Goal: Task Accomplishment & Management: Use online tool/utility

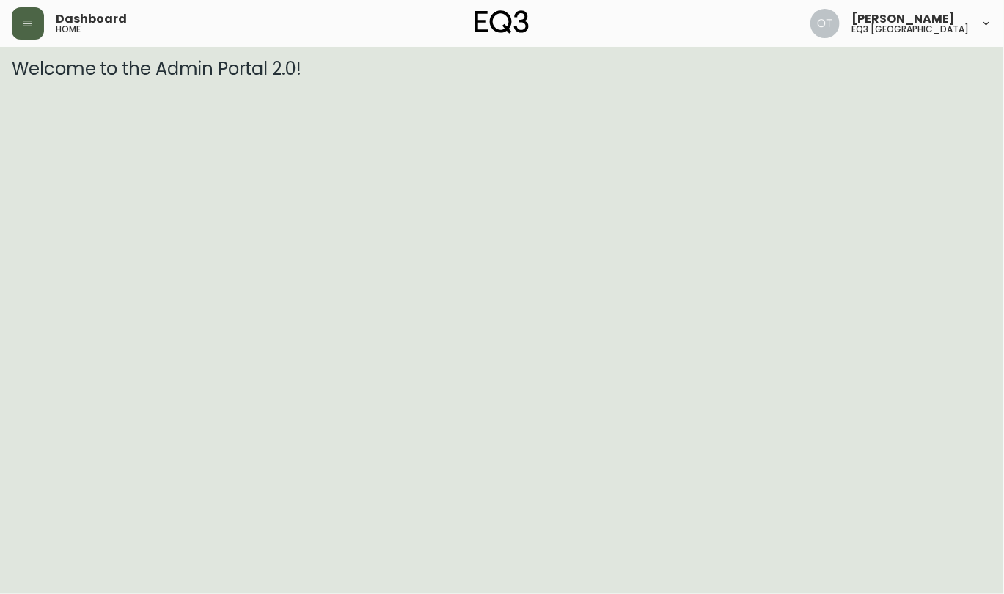
click at [17, 26] on button "button" at bounding box center [28, 23] width 32 height 32
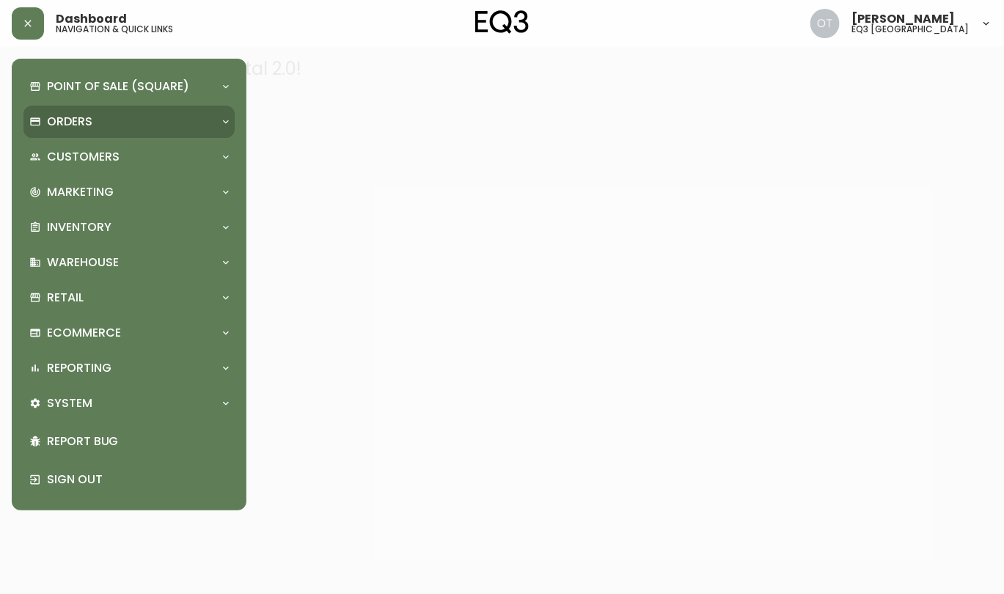
click at [88, 120] on p "Orders" at bounding box center [69, 122] width 45 height 16
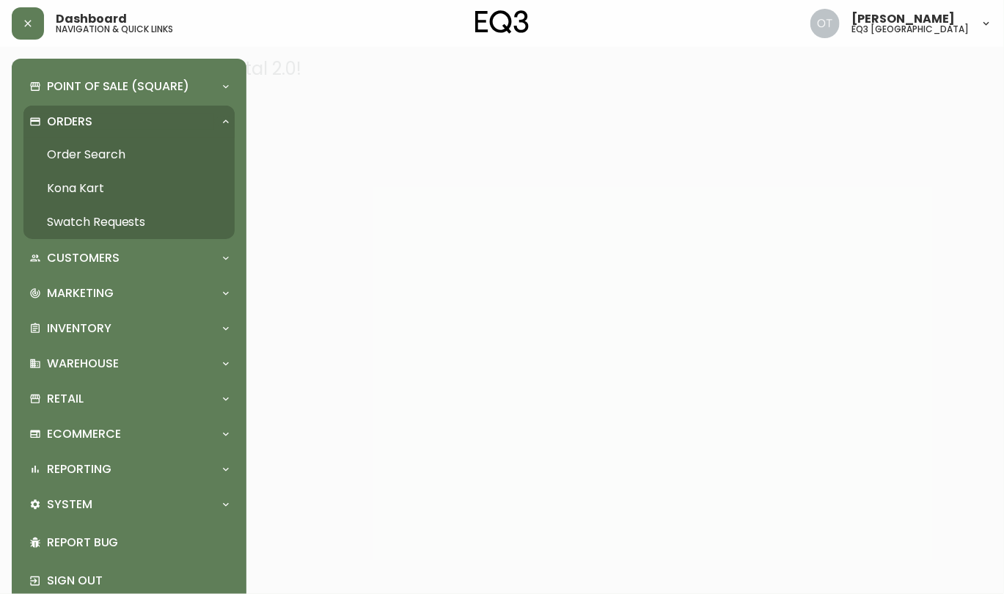
click at [71, 128] on p "Orders" at bounding box center [69, 122] width 45 height 16
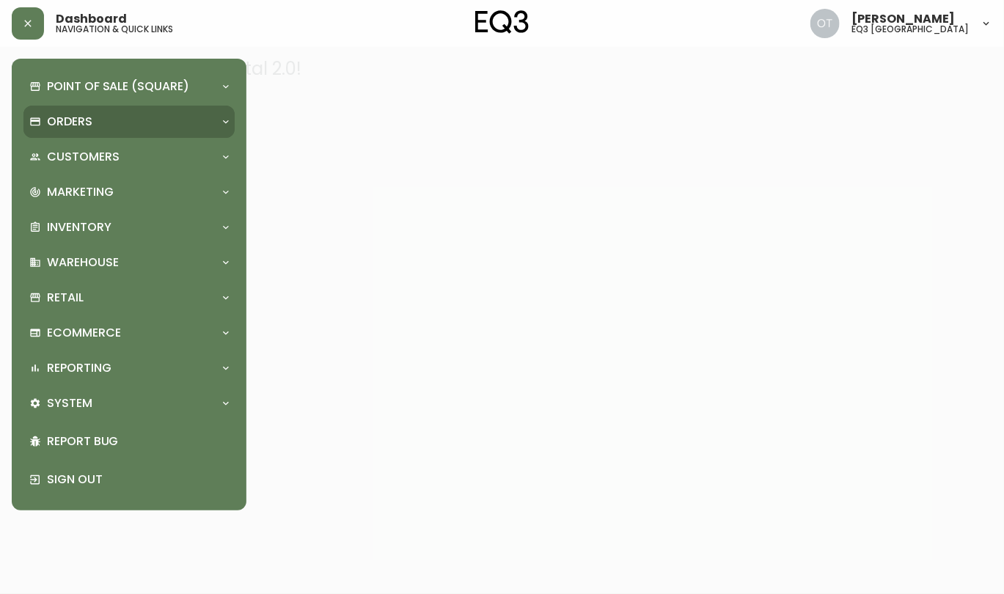
click at [114, 123] on div "Orders" at bounding box center [121, 122] width 185 height 16
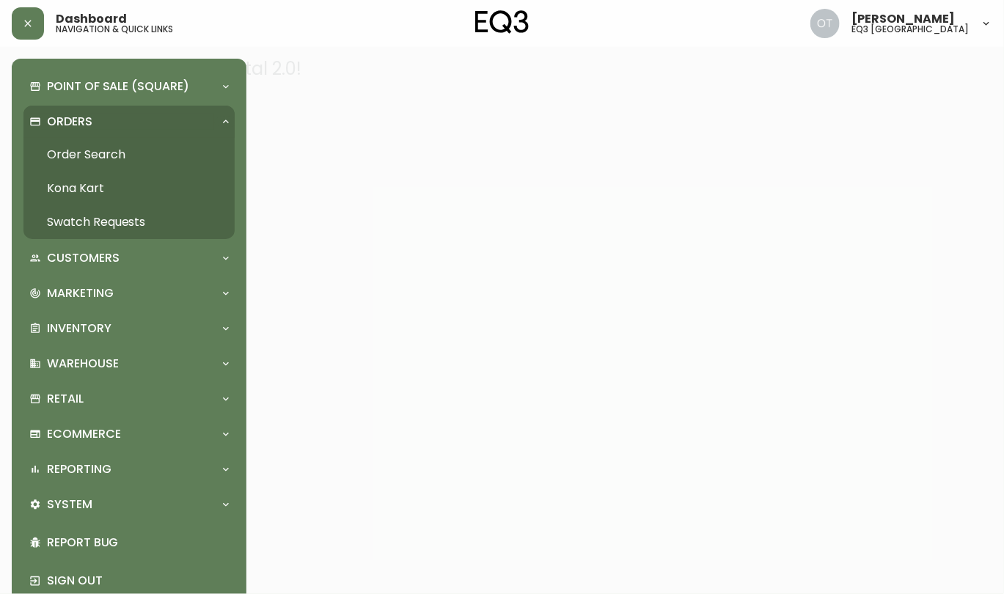
click at [78, 156] on link "Order Search" at bounding box center [128, 155] width 211 height 34
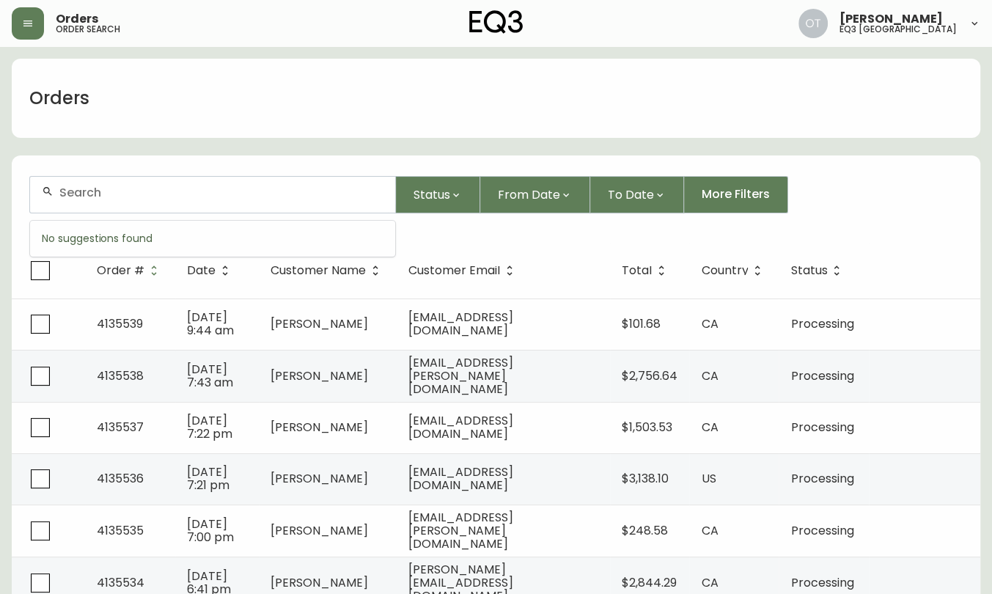
click at [221, 194] on input "text" at bounding box center [221, 192] width 324 height 14
paste input "4134897"
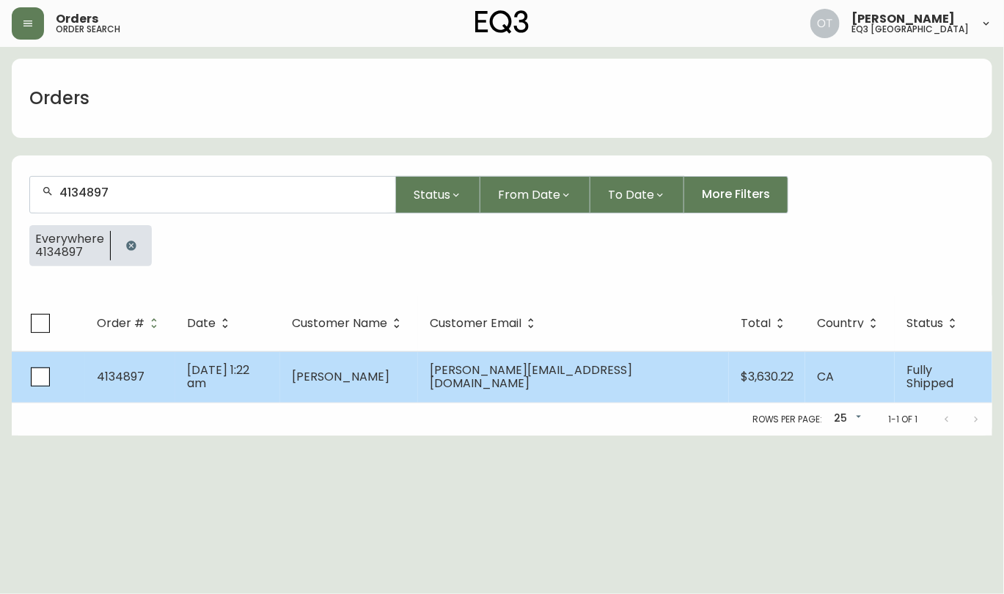
type input "4134897"
click at [200, 371] on span "[DATE] 1:22 am" at bounding box center [218, 376] width 62 height 30
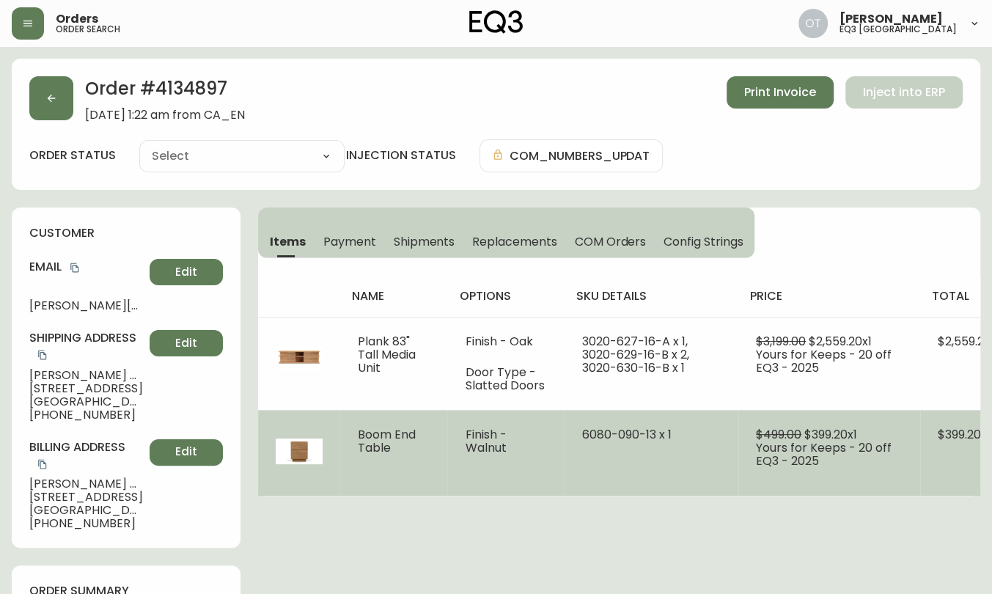
type input "Fully Shipped"
select select "FULLY_SHIPPED"
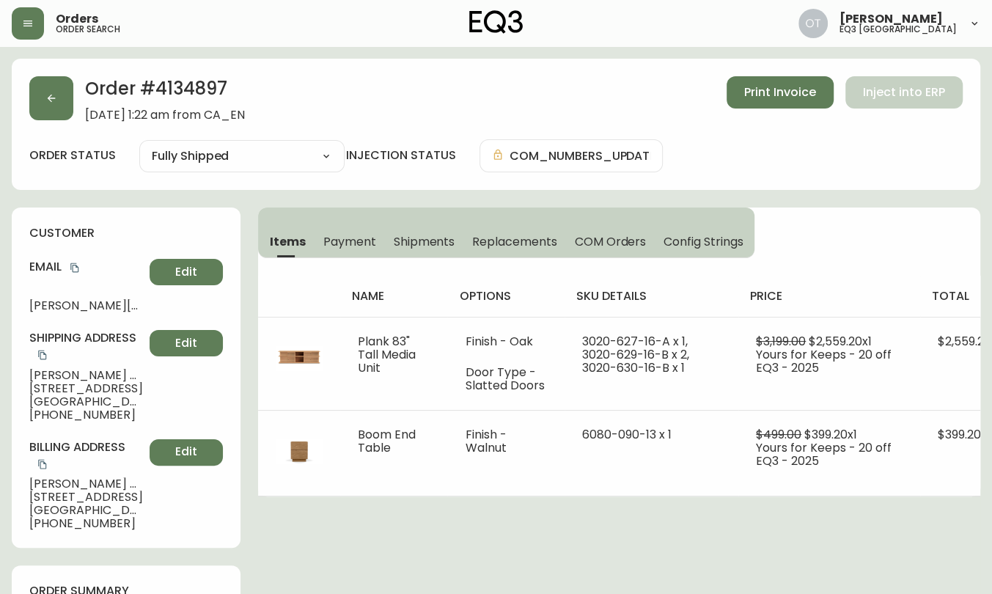
click at [208, 216] on div "customer Email [PERSON_NAME][EMAIL_ADDRESS][DOMAIN_NAME] Edit Shipping Address …" at bounding box center [126, 377] width 229 height 340
click at [232, 291] on div "customer Email [PERSON_NAME][EMAIL_ADDRESS][DOMAIN_NAME] Edit Shipping Address …" at bounding box center [126, 377] width 229 height 340
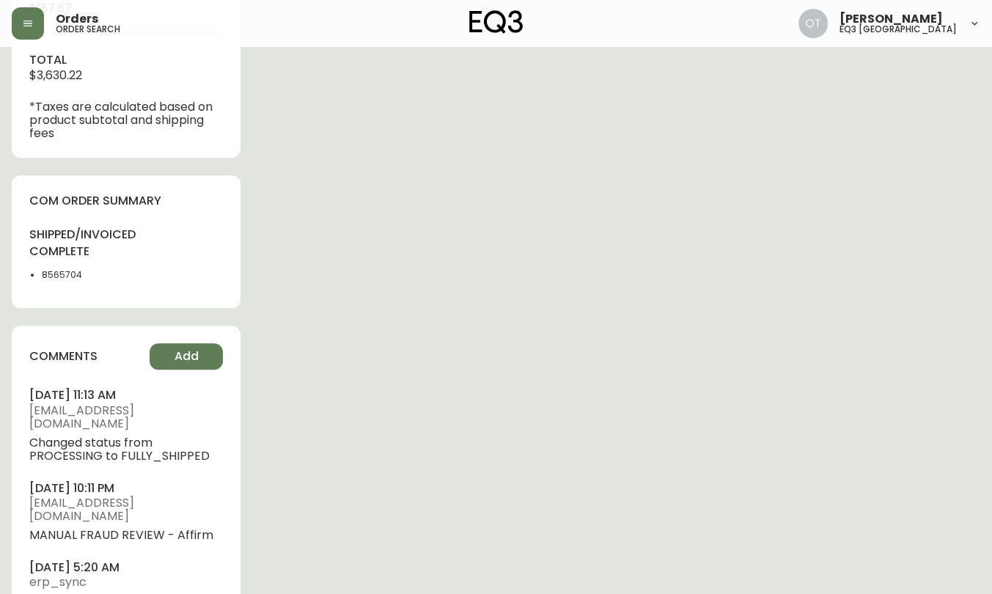
scroll to position [394, 0]
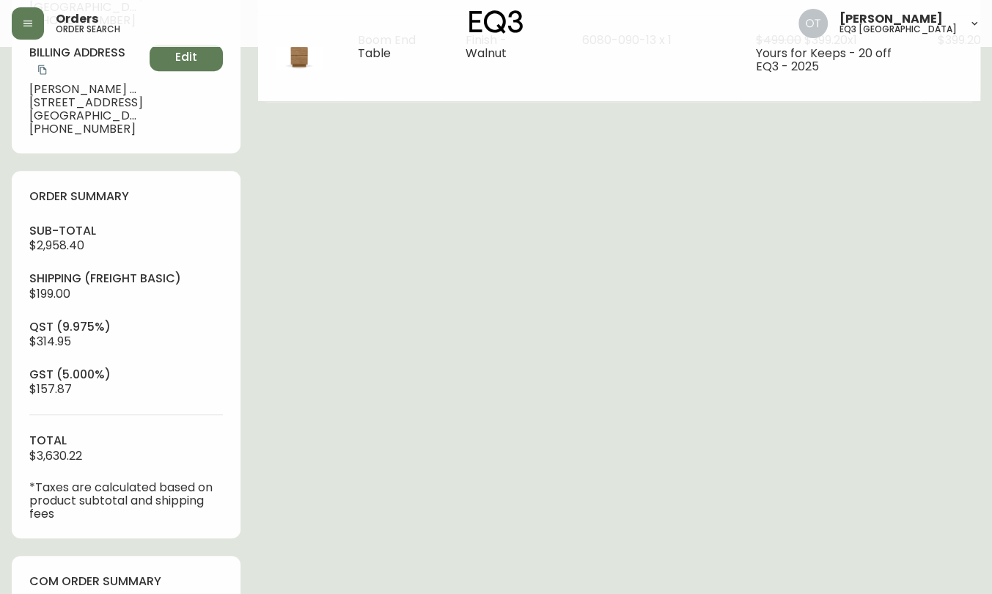
click at [221, 367] on h4 "gst (5.000%)" at bounding box center [126, 375] width 194 height 16
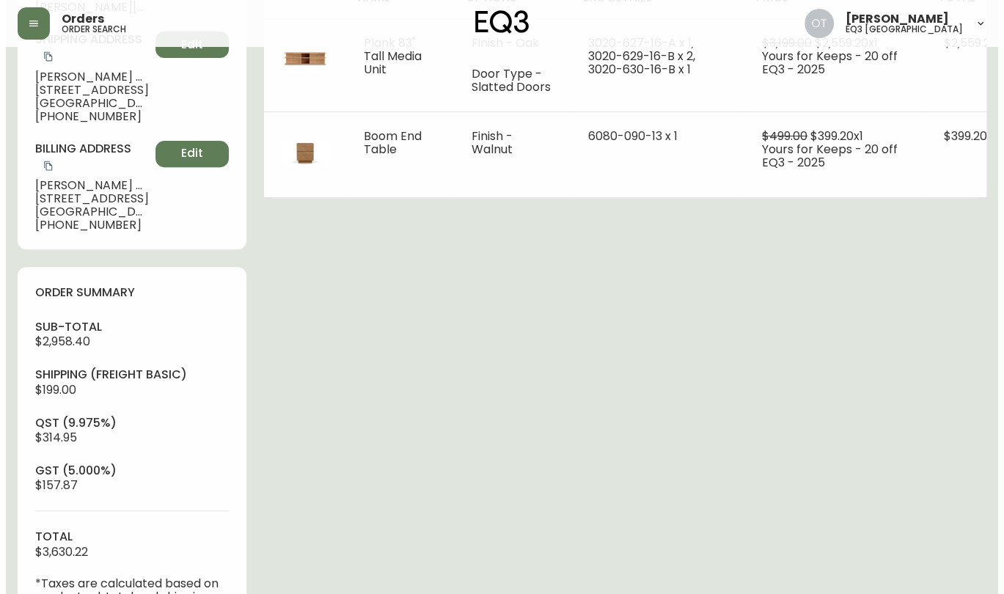
scroll to position [0, 0]
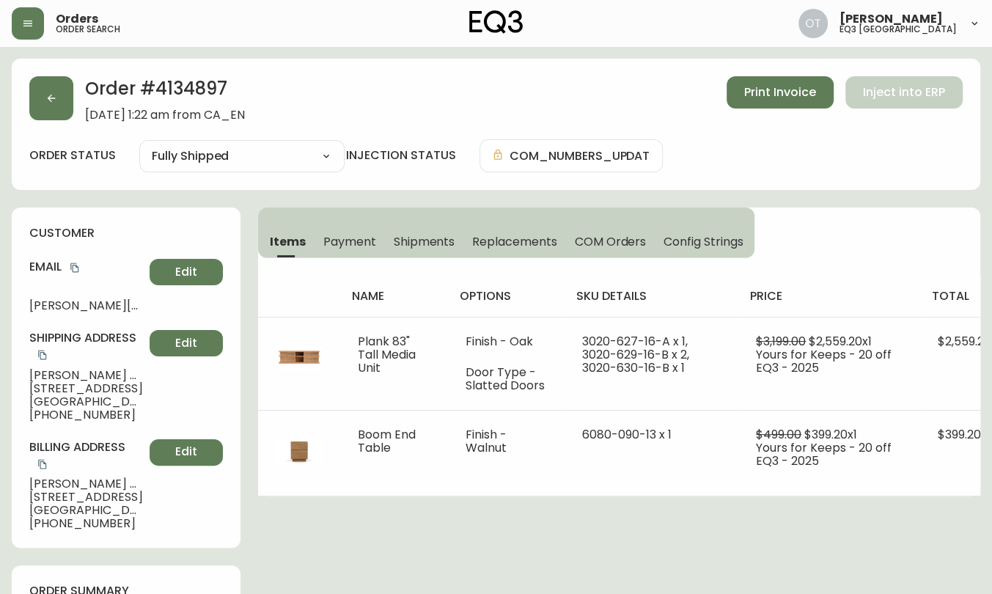
click at [476, 243] on span "Replacements" at bounding box center [514, 241] width 84 height 15
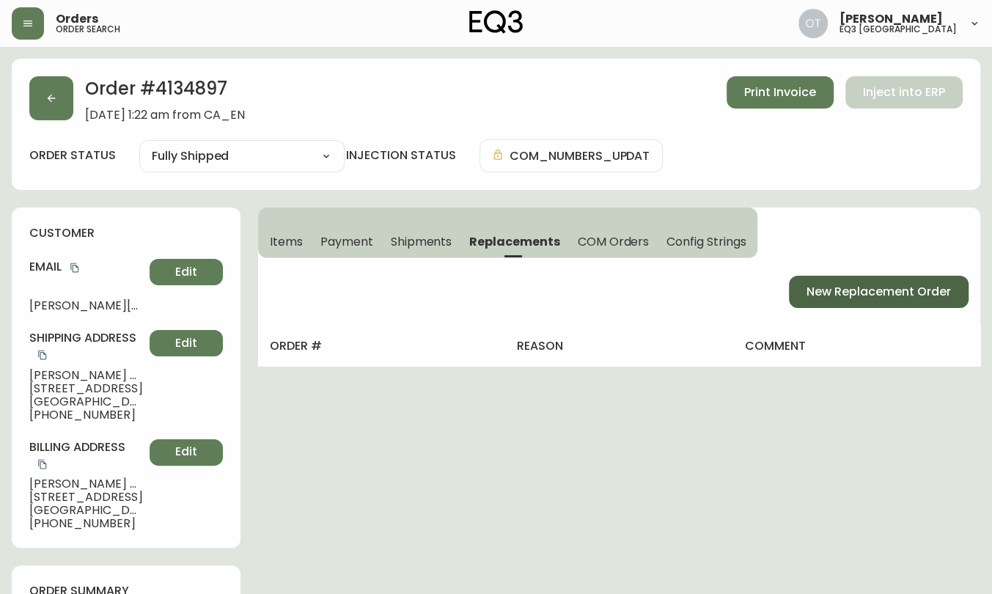
click at [880, 288] on span "New Replacement Order" at bounding box center [879, 292] width 144 height 16
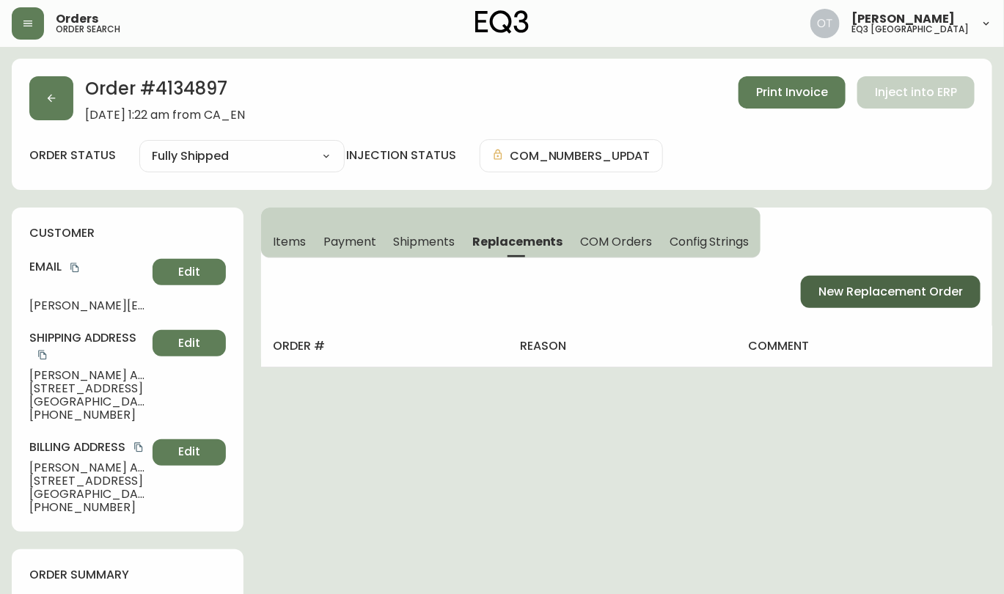
select select "FREIGHT"
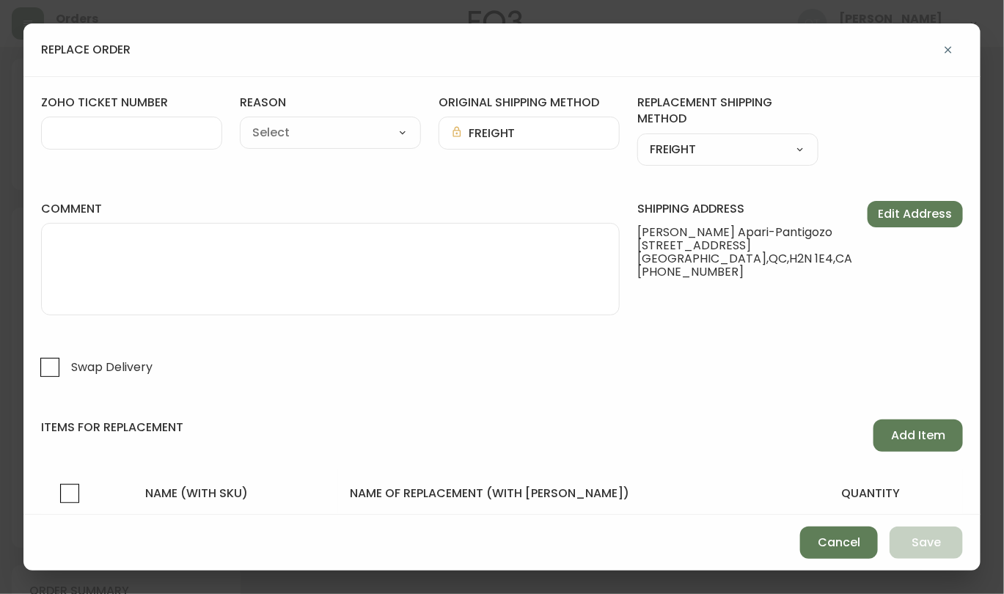
click at [145, 123] on div at bounding box center [131, 133] width 181 height 33
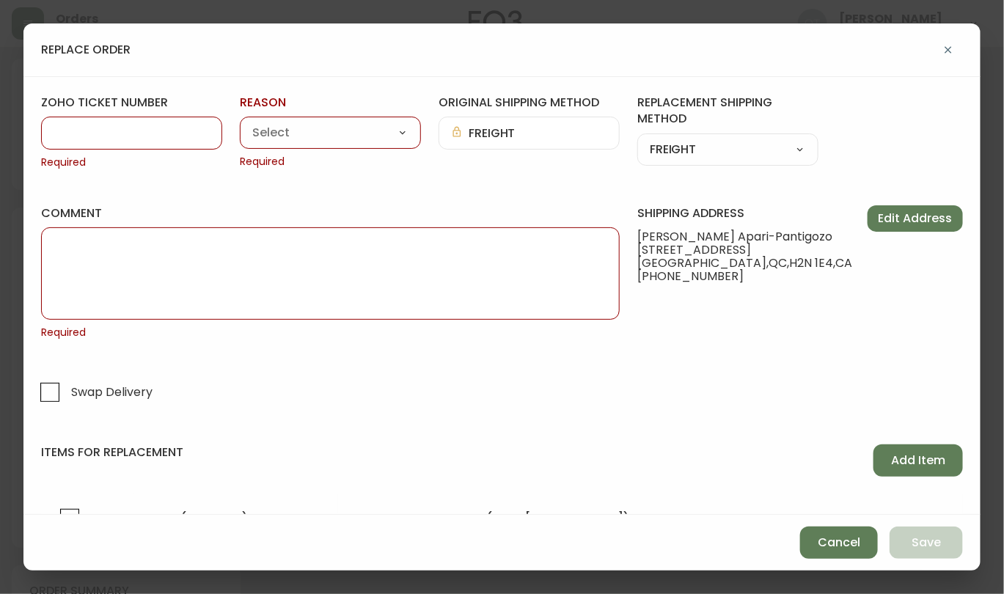
paste input "#831597"
click at [65, 130] on input "#831597" at bounding box center [132, 133] width 156 height 14
type input "831597"
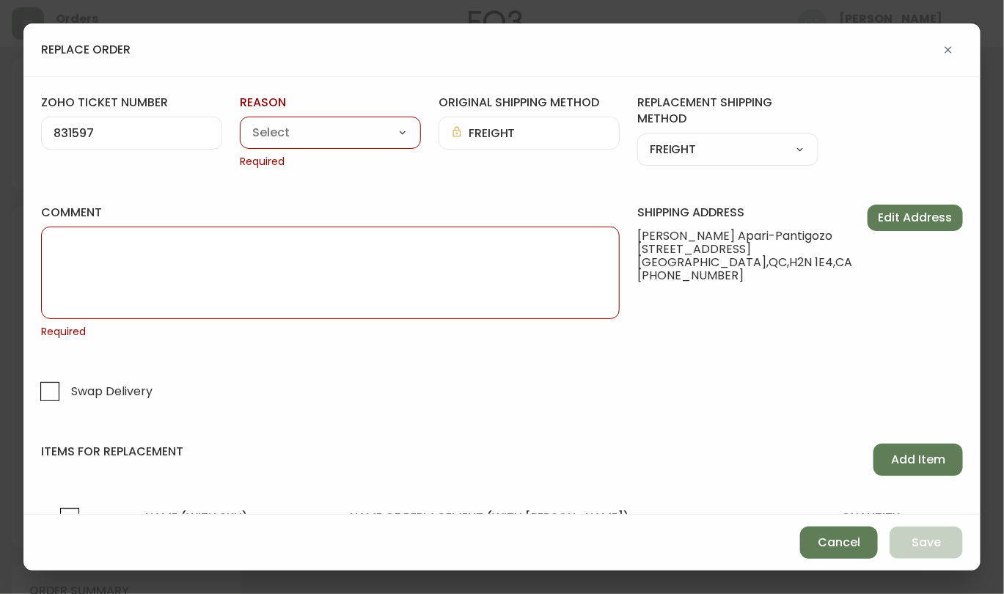
click at [323, 140] on select "Customer Related Damaged in Shipping Lost in Transit or Missing Order Manufactu…" at bounding box center [330, 133] width 181 height 22
select select "Damaged in Shipping"
click at [240, 122] on select "Customer Related Damaged in Shipping Lost in Transit or Missing Order Manufactu…" at bounding box center [330, 133] width 181 height 22
type input "Damaged in Shipping"
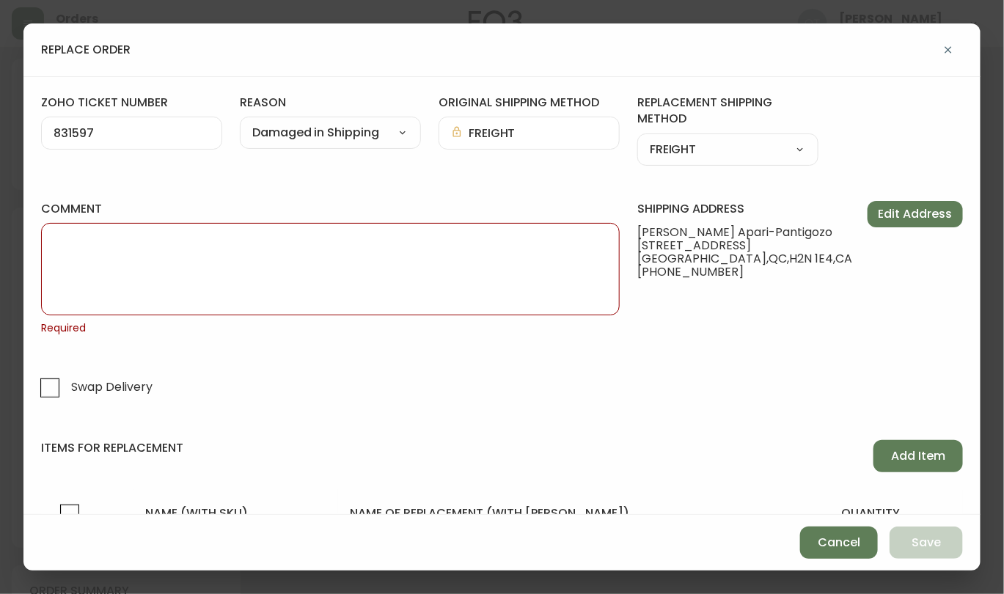
click at [425, 269] on textarea "comment" at bounding box center [331, 268] width 554 height 73
click at [184, 292] on textarea "comment" at bounding box center [331, 268] width 554 height 73
paste textarea "ORIGINAL ORDER: 4134897 | REASON FOR REPLACEMENT: DAMAGED | NOTES: ROC - SWAP F…"
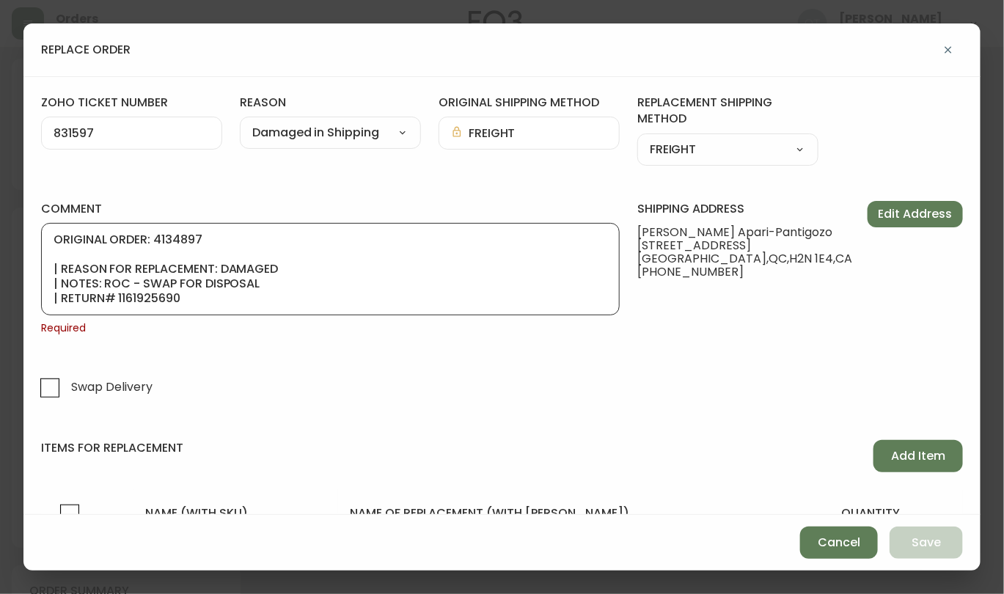
scroll to position [88, 0]
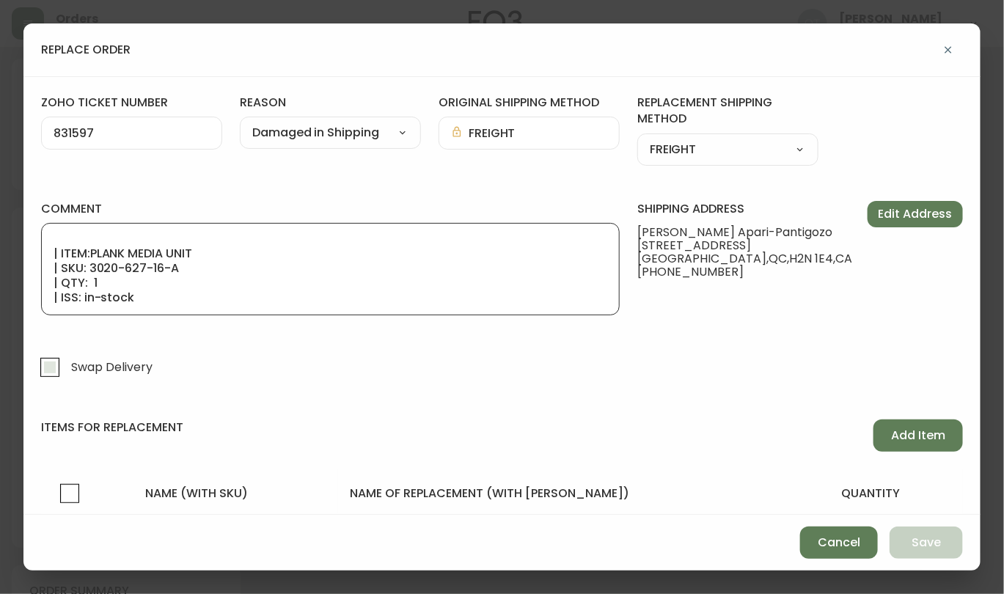
type textarea "ORIGINAL ORDER: 4134897 | REASON FOR REPLACEMENT: DAMAGED | NOTES: ROC - SWAP F…"
click at [46, 369] on input "Swap Delivery" at bounding box center [50, 367] width 34 height 34
checkbox input "true"
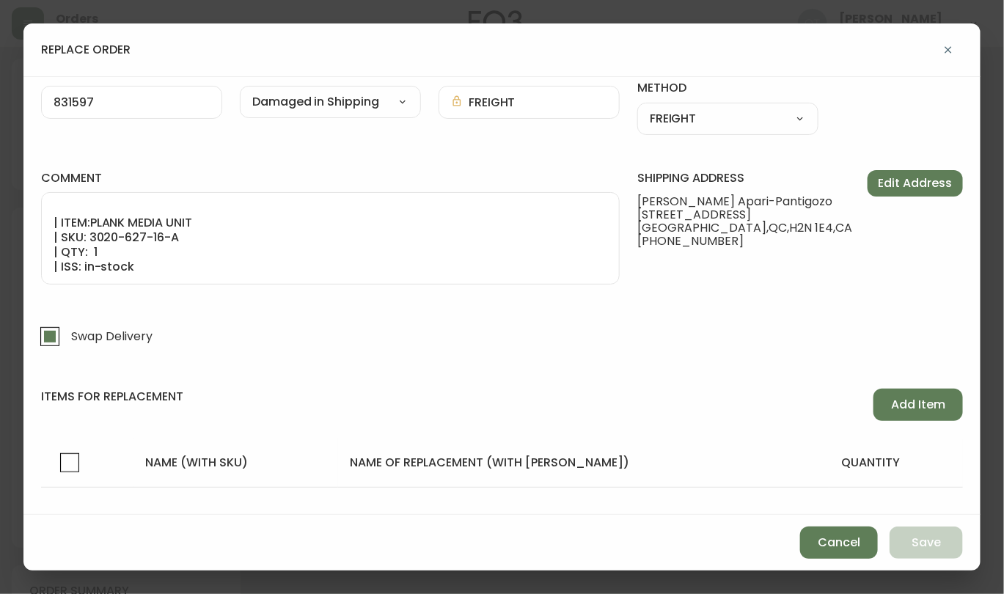
scroll to position [55, 0]
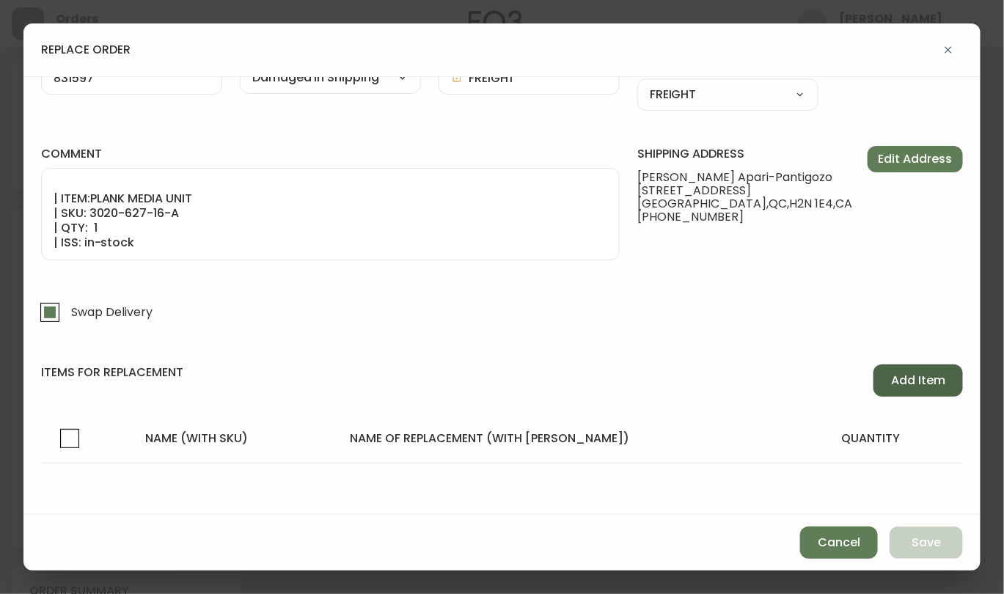
click at [900, 385] on span "Add Item" at bounding box center [918, 380] width 54 height 16
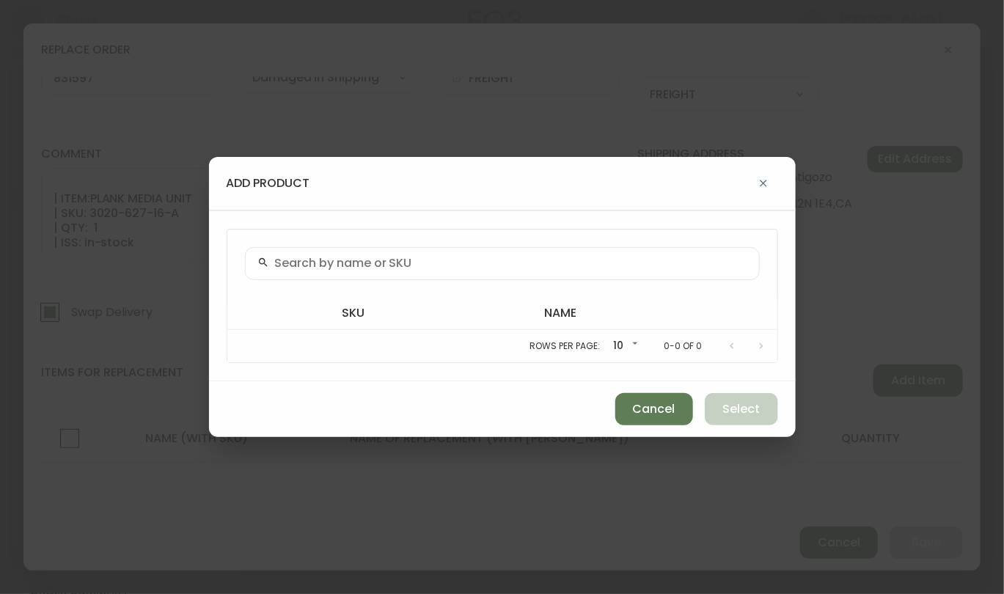
click at [392, 261] on input "text" at bounding box center [511, 264] width 472 height 14
paste input "3020-627-16-A"
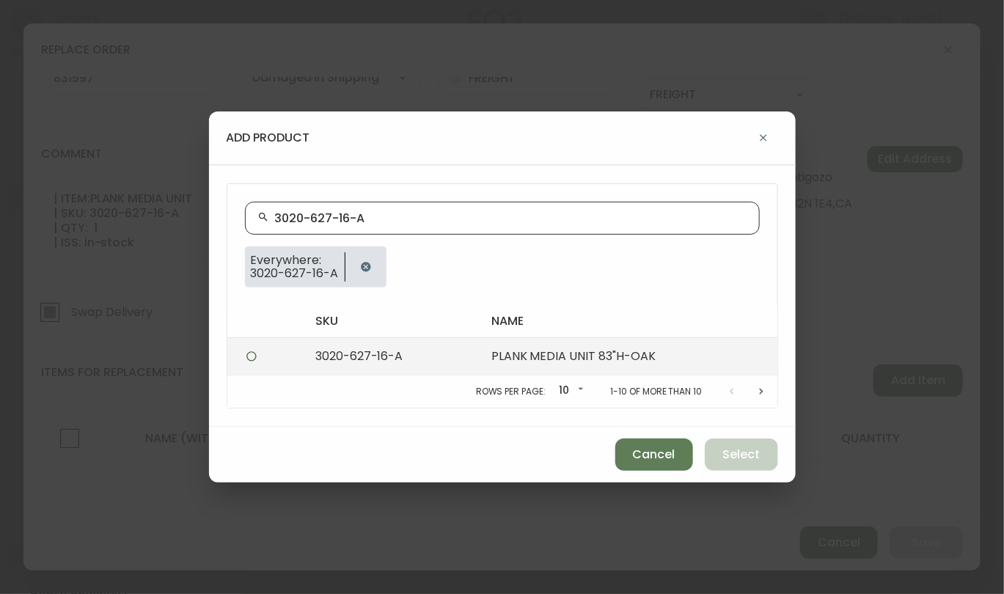
type input "3020-627-16-A"
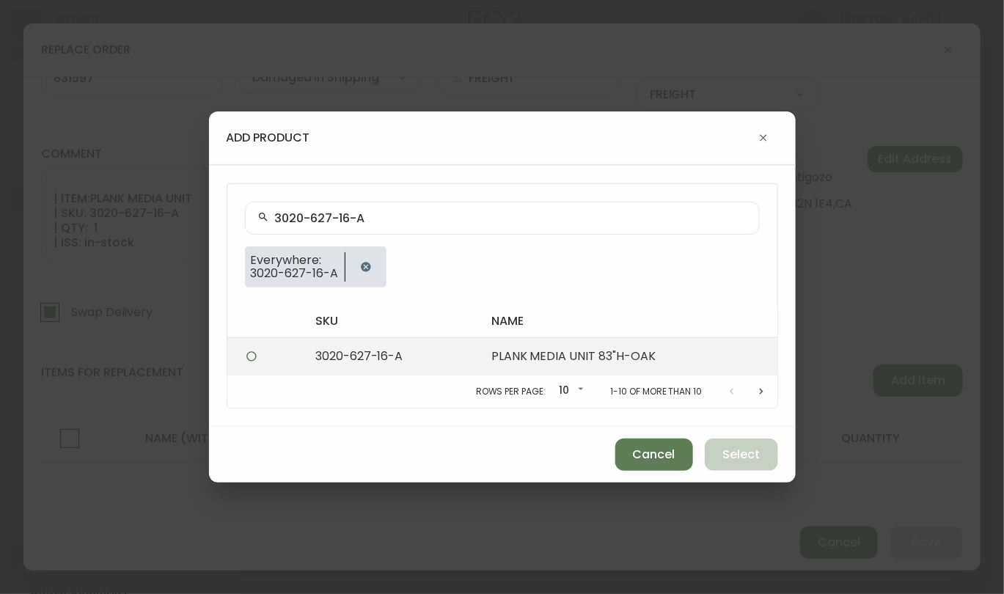
click at [364, 356] on td "3020-627-16-A" at bounding box center [392, 355] width 176 height 37
radio input "true"
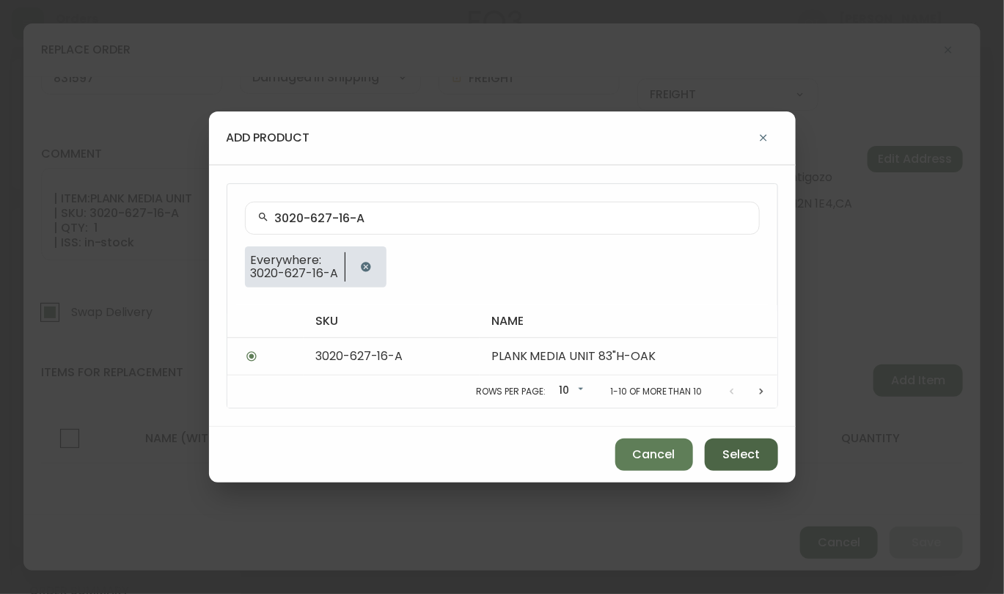
click at [747, 445] on button "Select" at bounding box center [741, 454] width 73 height 32
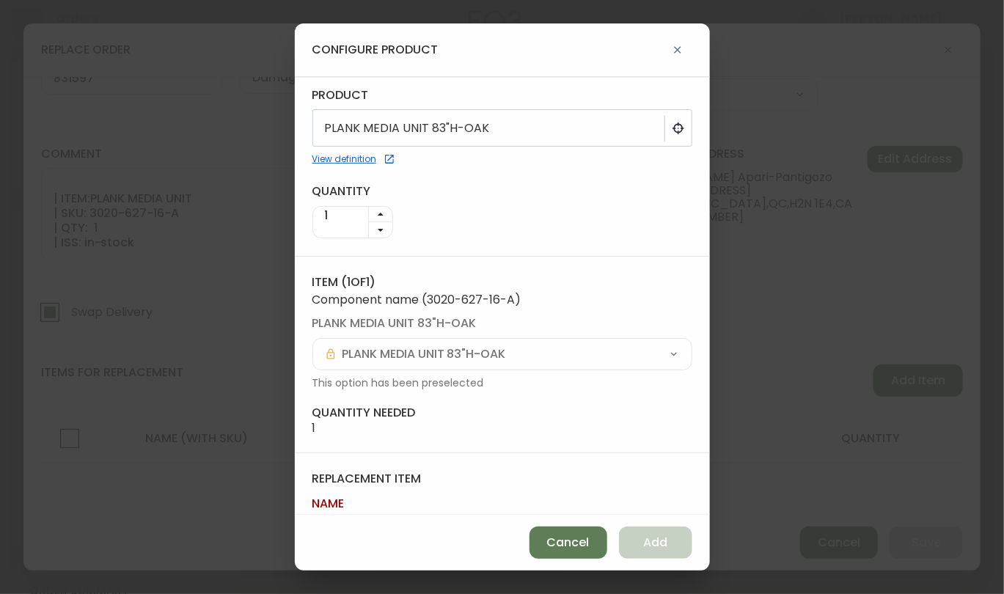
scroll to position [80, 0]
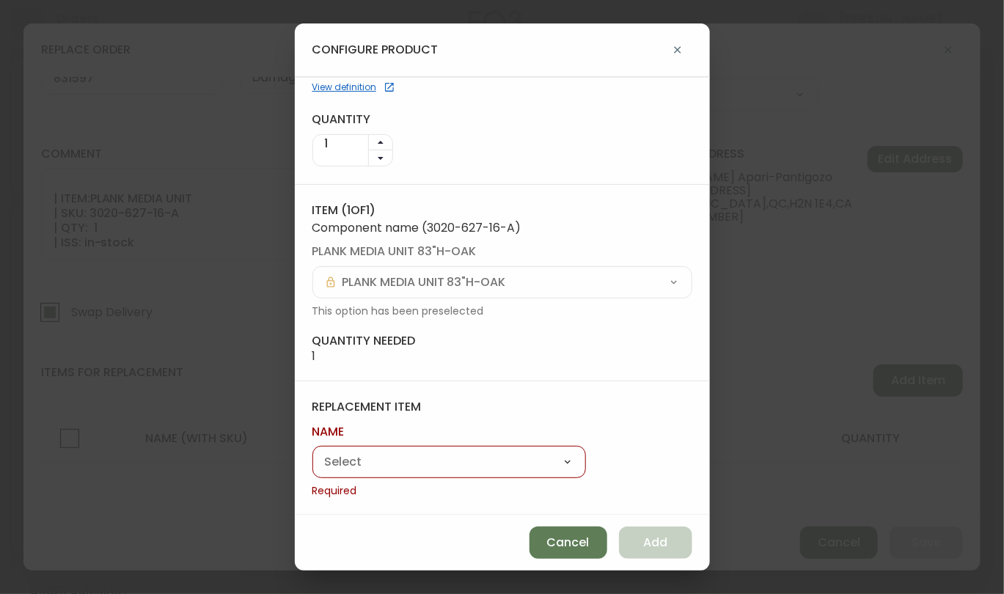
click at [474, 452] on select "Plank 83" Tall Media Unit Boom End Table" at bounding box center [448, 463] width 273 height 22
select select "cmev0ovch6ovc014648i6n80t"
click at [312, 469] on select "Plank 83" Tall Media Unit Boom End Table" at bounding box center [448, 463] width 273 height 22
type input "Plank 83" Tall Media Unit"
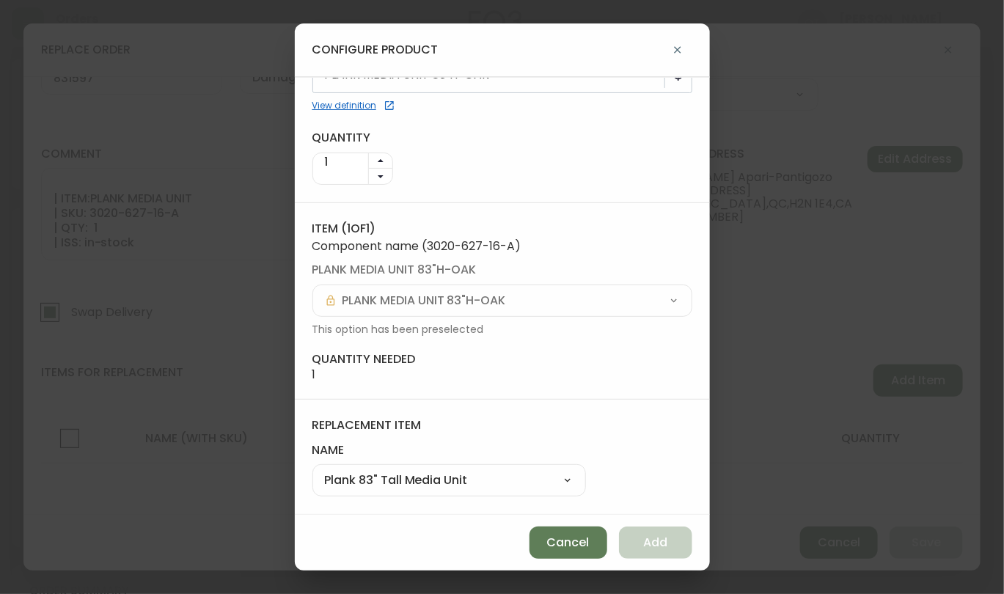
scroll to position [60, 0]
click at [652, 532] on button "Add" at bounding box center [655, 542] width 73 height 32
select select
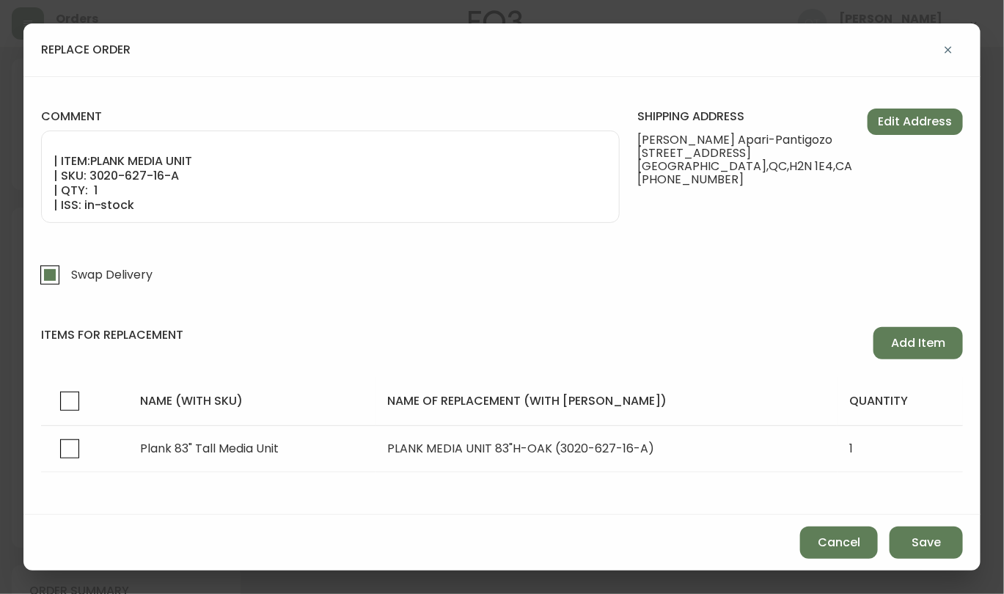
scroll to position [101, 0]
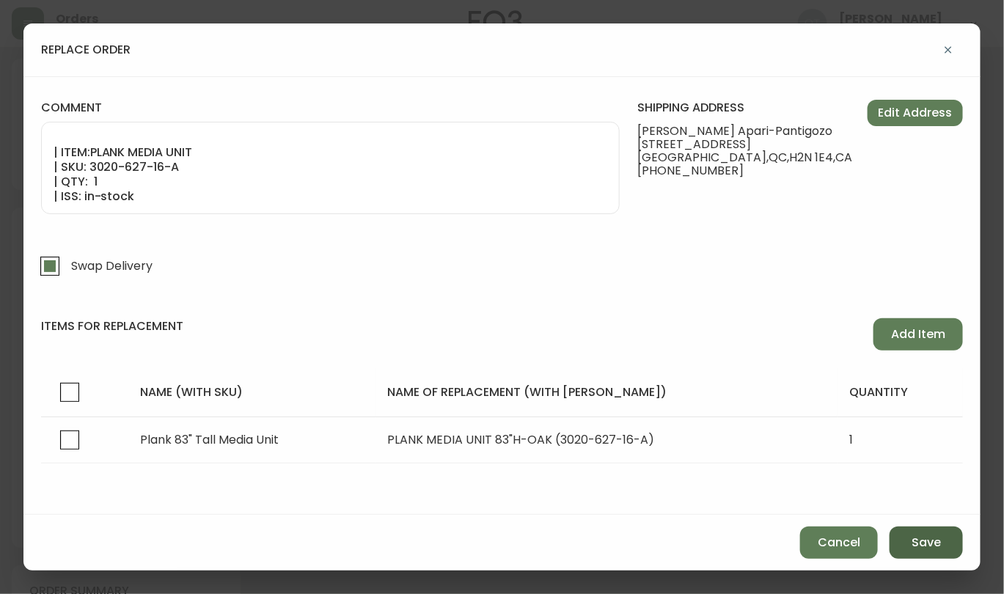
click at [927, 541] on span "Save" at bounding box center [925, 542] width 29 height 16
checkbox input "false"
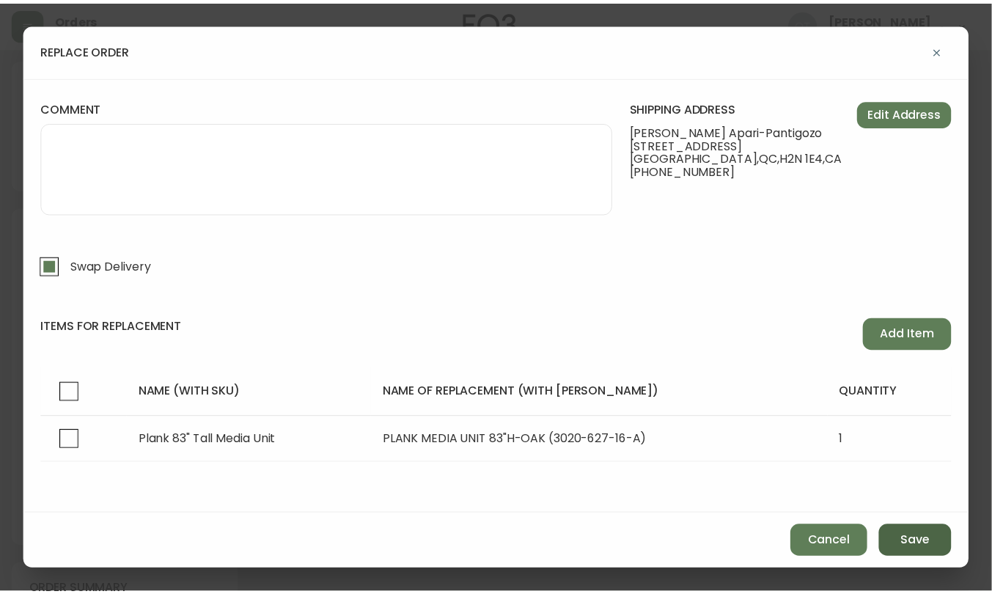
scroll to position [55, 0]
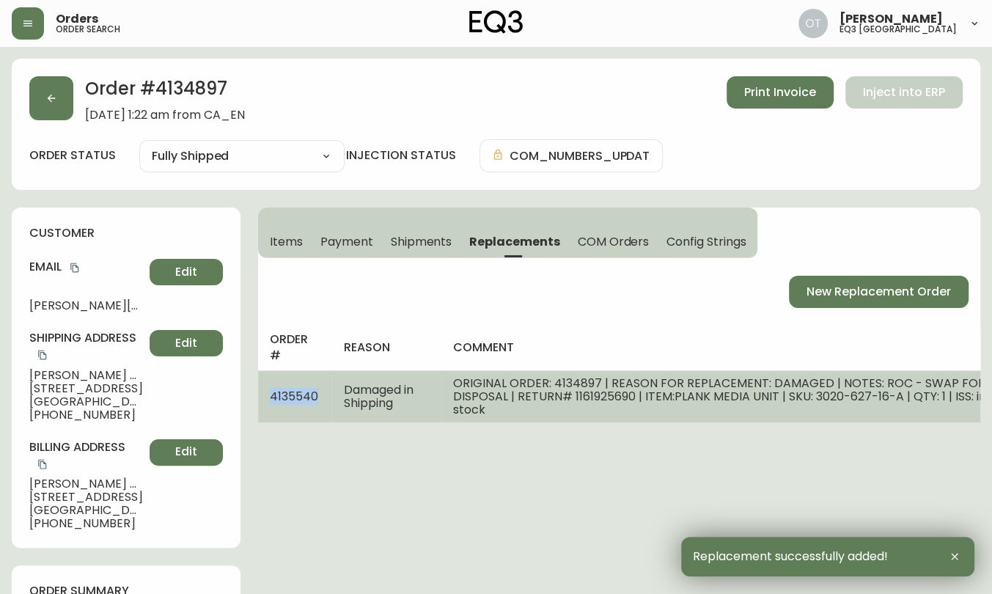
drag, startPoint x: 264, startPoint y: 396, endPoint x: 320, endPoint y: 396, distance: 56.5
click at [320, 396] on td "4135540" at bounding box center [294, 396] width 73 height 52
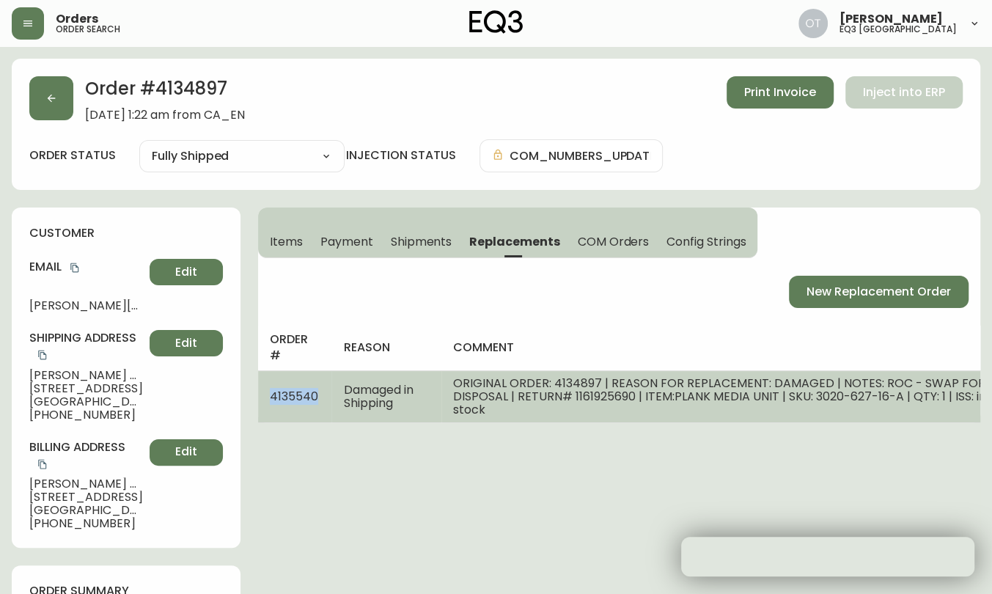
copy span "4135540"
